Goal: Task Accomplishment & Management: Complete application form

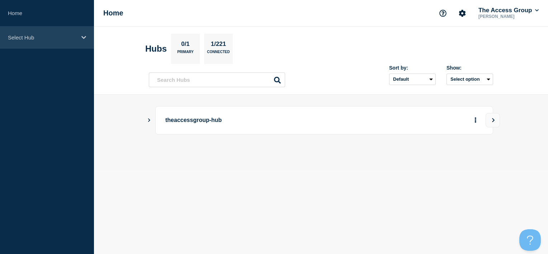
click at [47, 43] on div "Select Hub" at bounding box center [47, 38] width 94 height 22
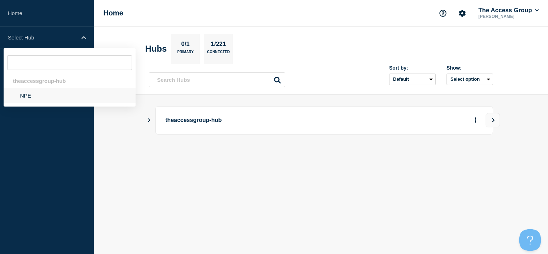
click at [40, 95] on li "NPE" at bounding box center [70, 95] width 132 height 15
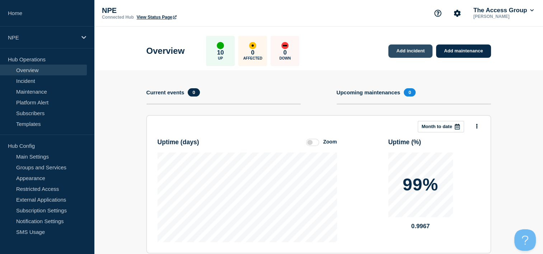
click at [396, 50] on link "Add incident" at bounding box center [410, 50] width 44 height 13
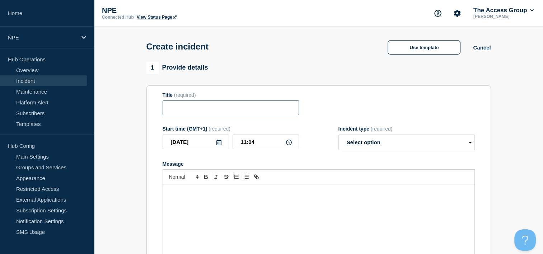
click at [209, 107] on input "Title" at bounding box center [230, 107] width 136 height 15
paste input "[TECHNICAL_ID]"
type input "Adding leave error in version [TECHNICAL_ID]"
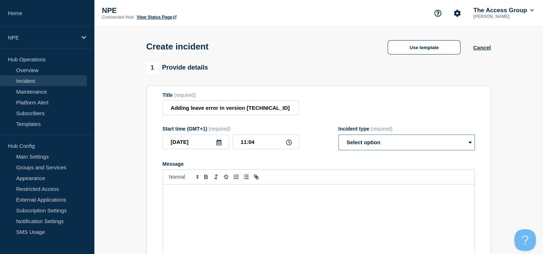
click at [448, 148] on select "Select option Investigating Identified Monitoring" at bounding box center [406, 143] width 136 height 16
select select "investigating"
click at [338, 137] on select "Select option Investigating Identified Monitoring" at bounding box center [406, 143] width 136 height 16
click at [232, 201] on div "Message" at bounding box center [318, 227] width 311 height 86
drag, startPoint x: 514, startPoint y: 102, endPoint x: 405, endPoint y: 129, distance: 113.2
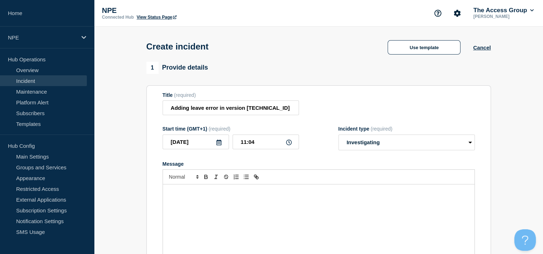
click at [261, 199] on div "Message" at bounding box center [318, 227] width 311 height 86
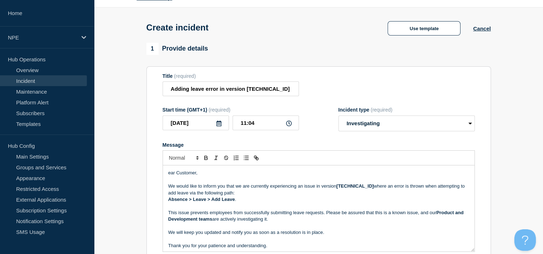
click at [166, 175] on div "ear Customer, We would like to inform you that we are currently experiencing an…" at bounding box center [318, 208] width 311 height 86
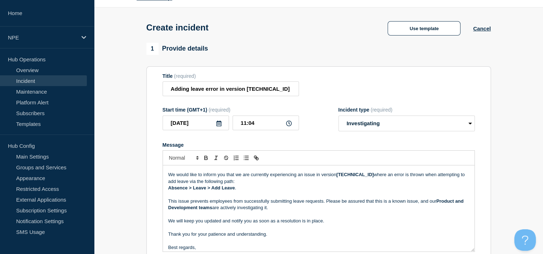
scroll to position [22, 0]
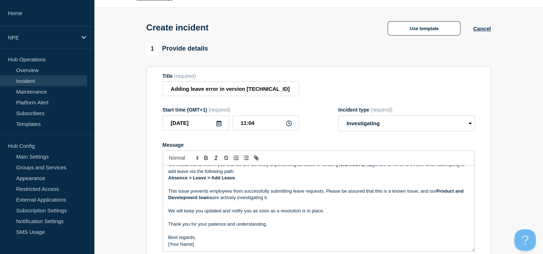
drag, startPoint x: 203, startPoint y: 248, endPoint x: 168, endPoint y: 244, distance: 35.4
click at [168, 244] on p "[Your Name]" at bounding box center [318, 244] width 301 height 6
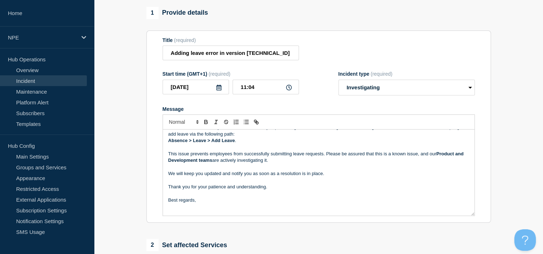
scroll to position [30, 0]
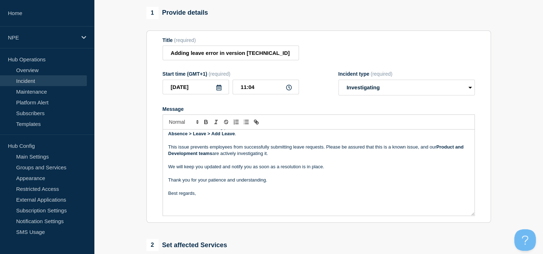
click at [334, 169] on p "We will keep you updated and notify you as soon as a resolution is in place." at bounding box center [318, 167] width 301 height 6
click at [284, 180] on p "Thank you for your patience and understanding." at bounding box center [318, 180] width 301 height 6
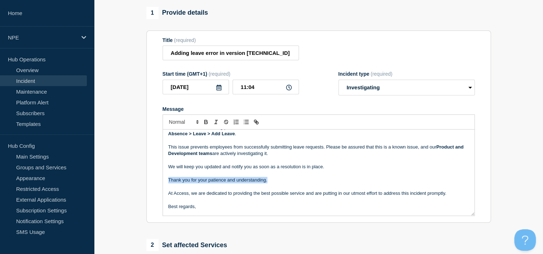
drag, startPoint x: 275, startPoint y: 181, endPoint x: 168, endPoint y: 182, distance: 107.6
click at [168, 182] on p "Thank you for your patience and understanding." at bounding box center [318, 180] width 301 height 6
copy p "Thank you for your patience and understanding."
click at [190, 199] on p "Message" at bounding box center [318, 200] width 301 height 6
click at [170, 202] on p "Thank you for your patience and understanding." at bounding box center [318, 200] width 301 height 6
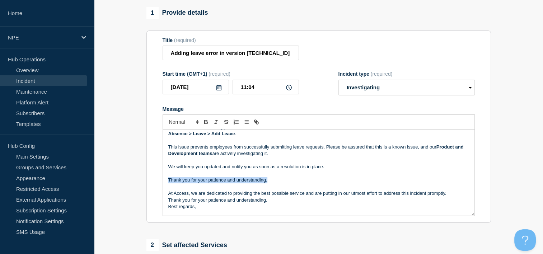
drag, startPoint x: 289, startPoint y: 181, endPoint x: 156, endPoint y: 181, distance: 132.4
click at [156, 181] on section "Title (required) Adding leave error in version [TECHNICAL_ID] Start time (GMT+1…" at bounding box center [318, 126] width 344 height 193
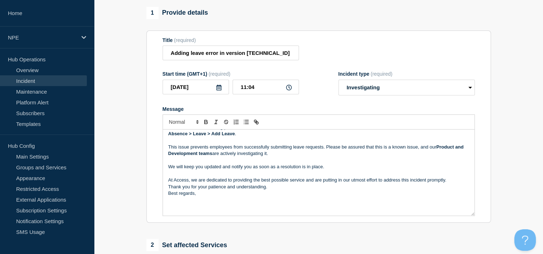
click at [288, 190] on p "Thank you for your patience and understanding." at bounding box center [318, 187] width 301 height 6
click at [231, 207] on p "Best regards," at bounding box center [318, 206] width 301 height 6
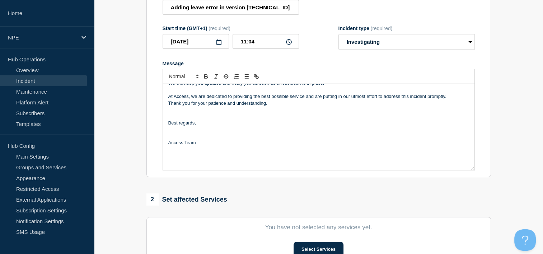
scroll to position [198, 0]
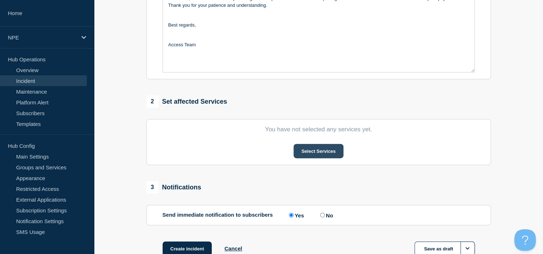
click at [337, 152] on button "Select Services" at bounding box center [318, 151] width 50 height 14
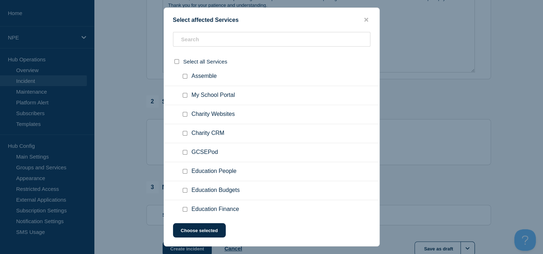
scroll to position [65, 0]
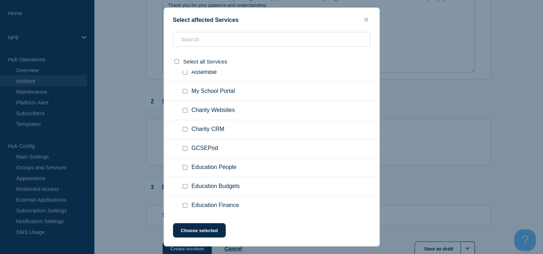
click at [185, 168] on input "Education People checkbox" at bounding box center [185, 167] width 5 height 5
checkbox input "true"
click at [209, 228] on button "Choose selected" at bounding box center [199, 230] width 53 height 14
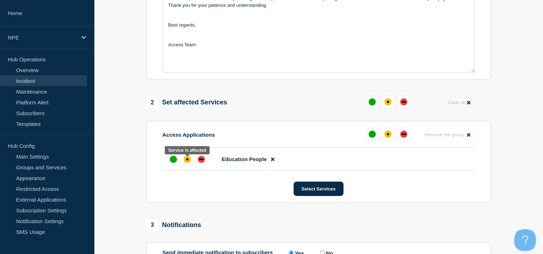
click at [193, 164] on div at bounding box center [187, 159] width 41 height 13
click at [189, 163] on div "affected" at bounding box center [187, 159] width 7 height 7
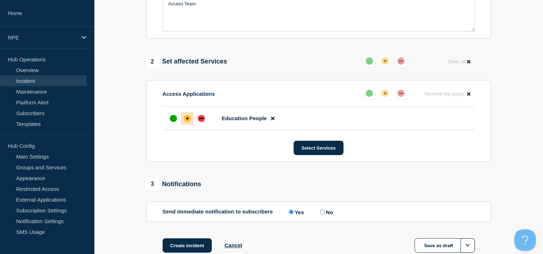
scroll to position [288, 0]
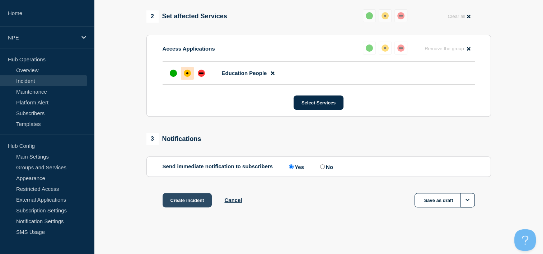
click at [187, 199] on button "Create incident" at bounding box center [187, 200] width 50 height 14
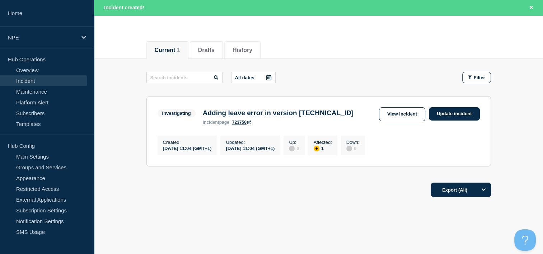
scroll to position [72, 0]
